Goal: Information Seeking & Learning: Understand process/instructions

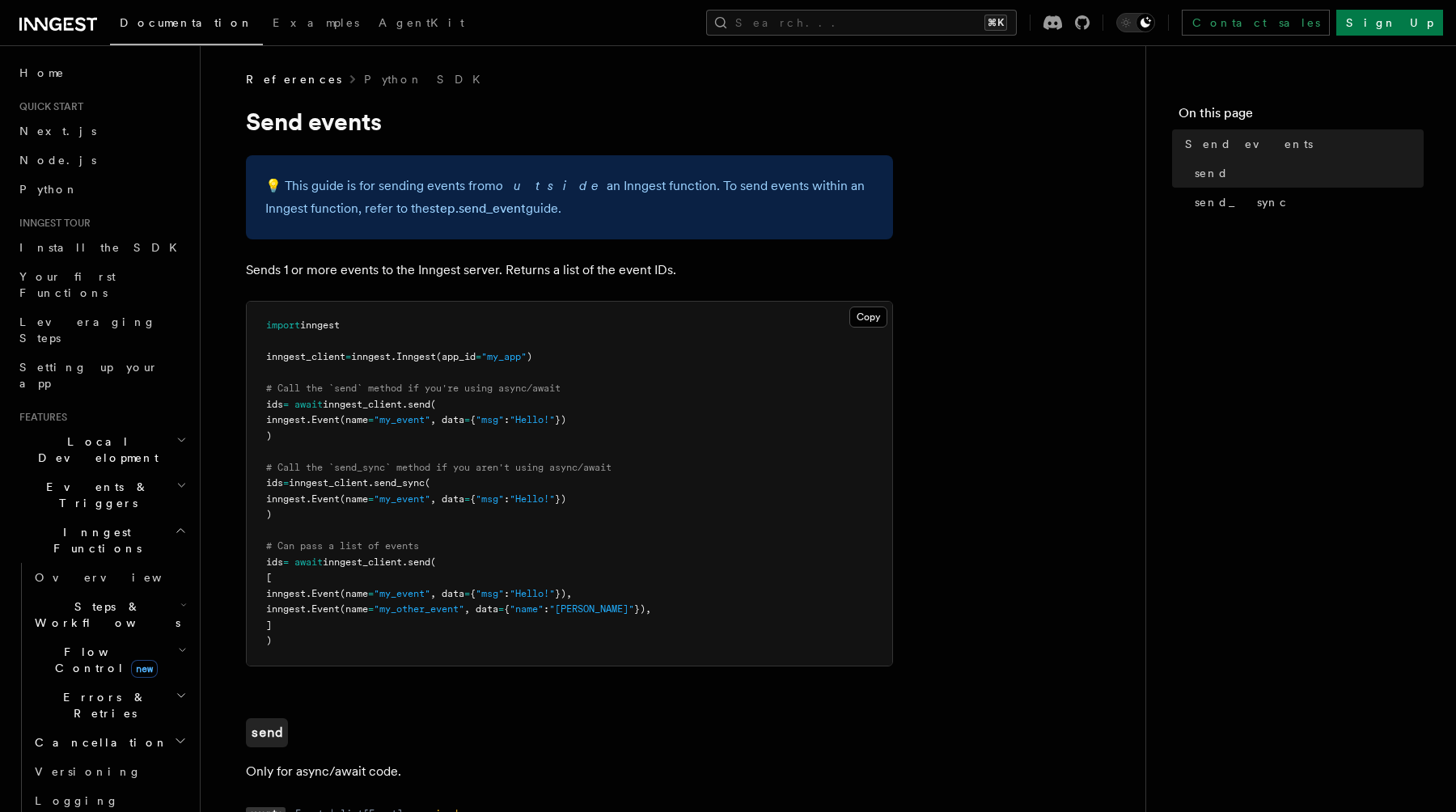
scroll to position [751, 0]
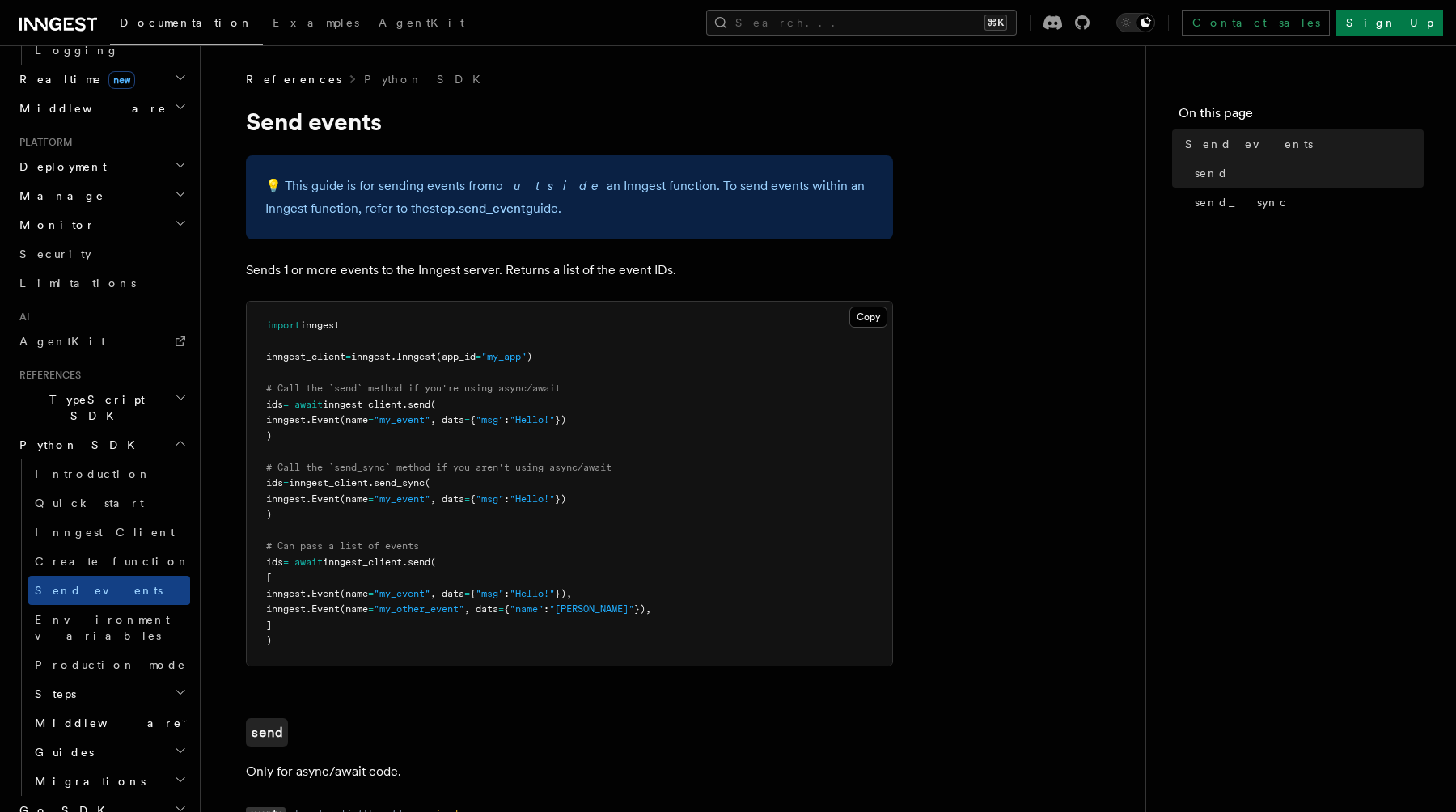
click at [414, 490] on pre "import inngest inngest_client = inngest . Inngest (app_id = "my_app" ) # Call t…" at bounding box center [569, 484] width 645 height 364
click at [420, 484] on span "send_sync" at bounding box center [399, 483] width 51 height 11
copy span "send_sync"
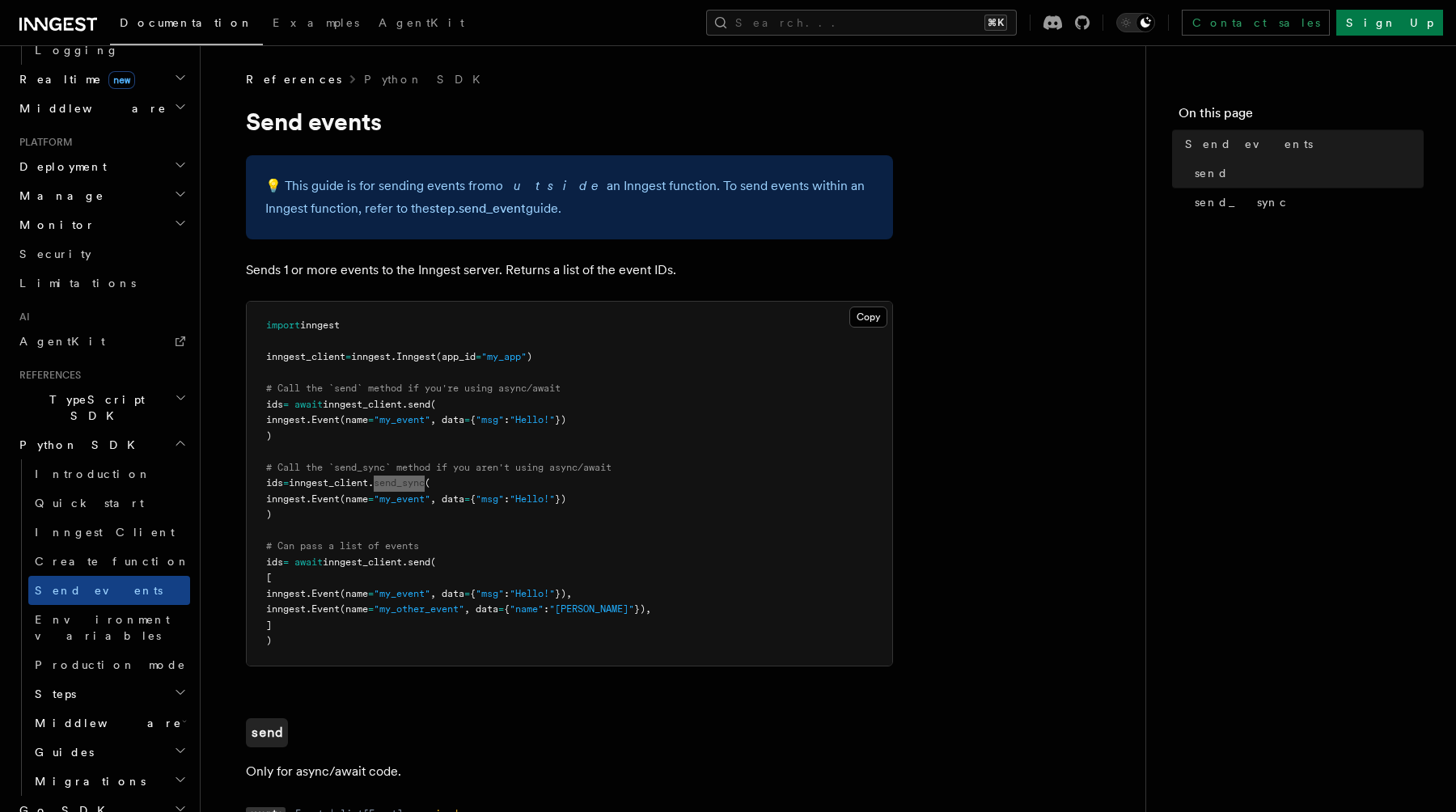
scroll to position [962, 0]
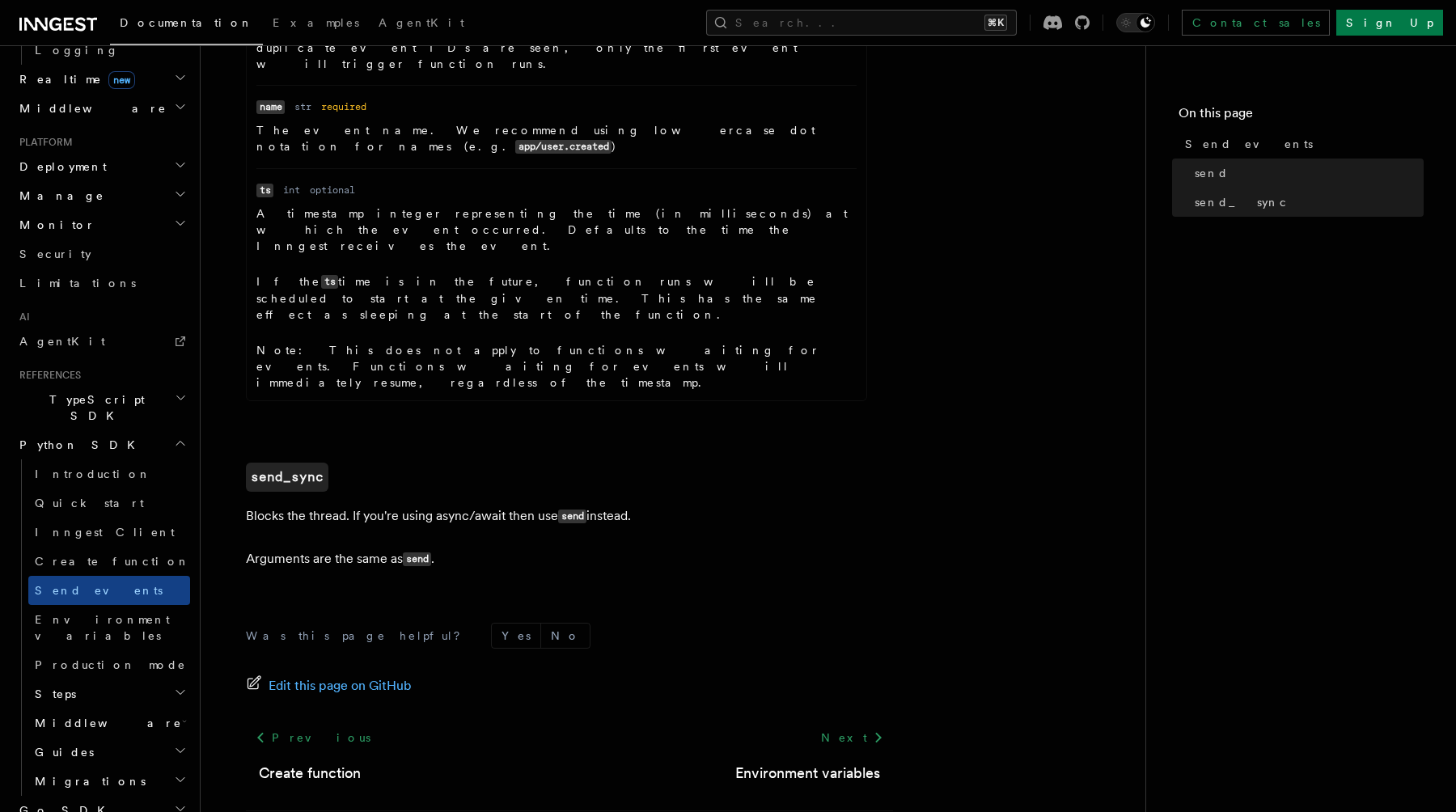
click at [518, 505] on p "Blocks the thread. If you're using async/await then use send instead." at bounding box center [569, 516] width 647 height 23
click at [219, 471] on icon at bounding box center [222, 479] width 16 height 16
click at [1090, 22] on icon at bounding box center [1082, 23] width 15 height 15
